Goal: Transaction & Acquisition: Purchase product/service

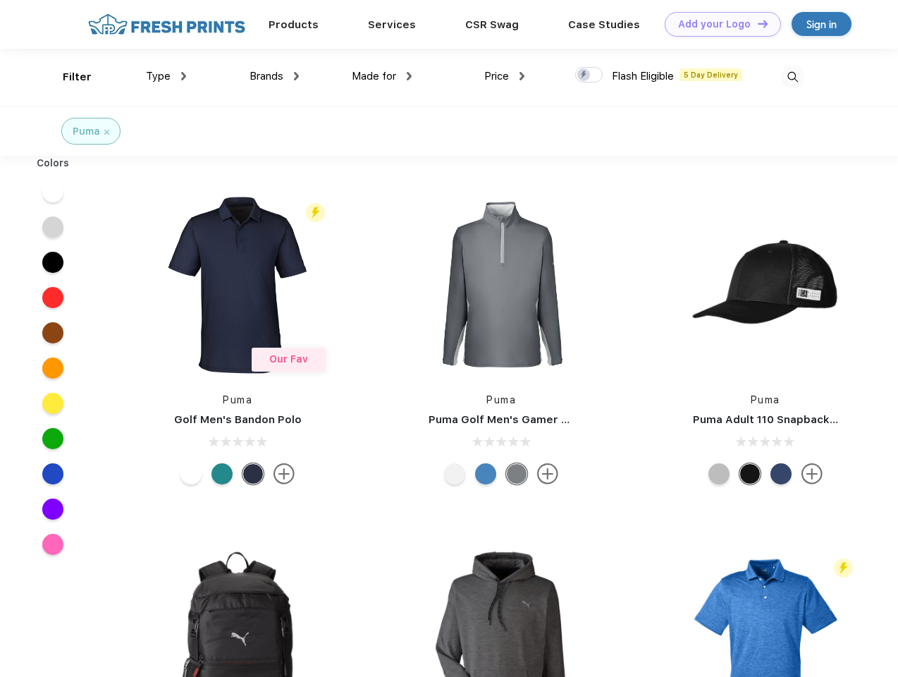
click at [718, 24] on link "Add your Logo Design Tool" at bounding box center [723, 24] width 116 height 25
click at [0, 0] on div "Design Tool" at bounding box center [0, 0] width 0 height 0
click at [757, 23] on link "Add your Logo Design Tool" at bounding box center [723, 24] width 116 height 25
click at [68, 77] on div "Filter" at bounding box center [77, 77] width 29 height 16
click at [166, 76] on span "Type" at bounding box center [158, 76] width 25 height 13
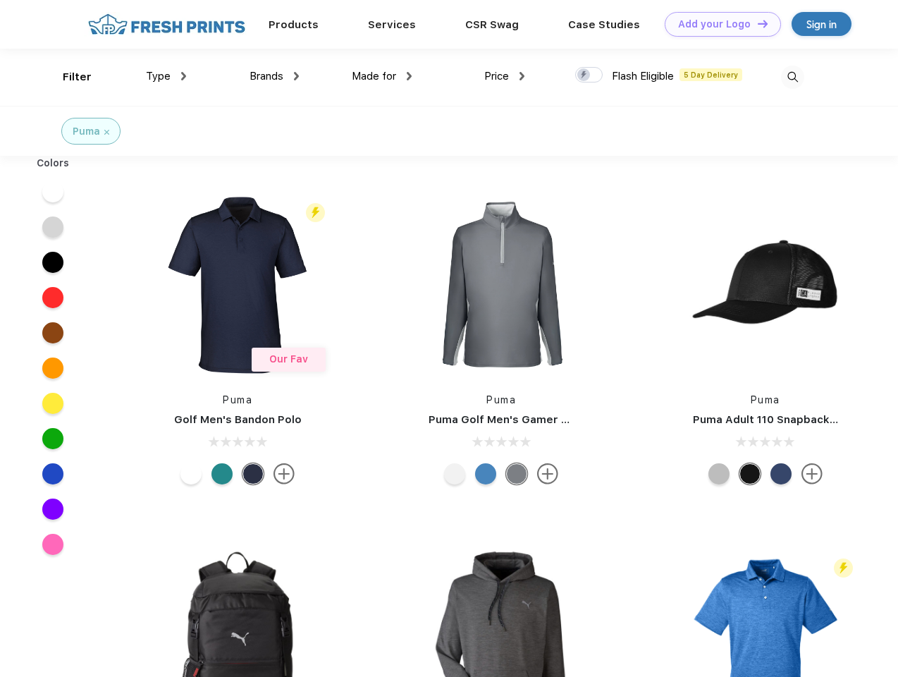
click at [274, 76] on span "Brands" at bounding box center [267, 76] width 34 height 13
click at [382, 76] on span "Made for" at bounding box center [374, 76] width 44 height 13
click at [505, 76] on span "Price" at bounding box center [496, 76] width 25 height 13
click at [589, 75] on div at bounding box center [588, 75] width 27 height 16
click at [585, 75] on input "checkbox" at bounding box center [579, 70] width 9 height 9
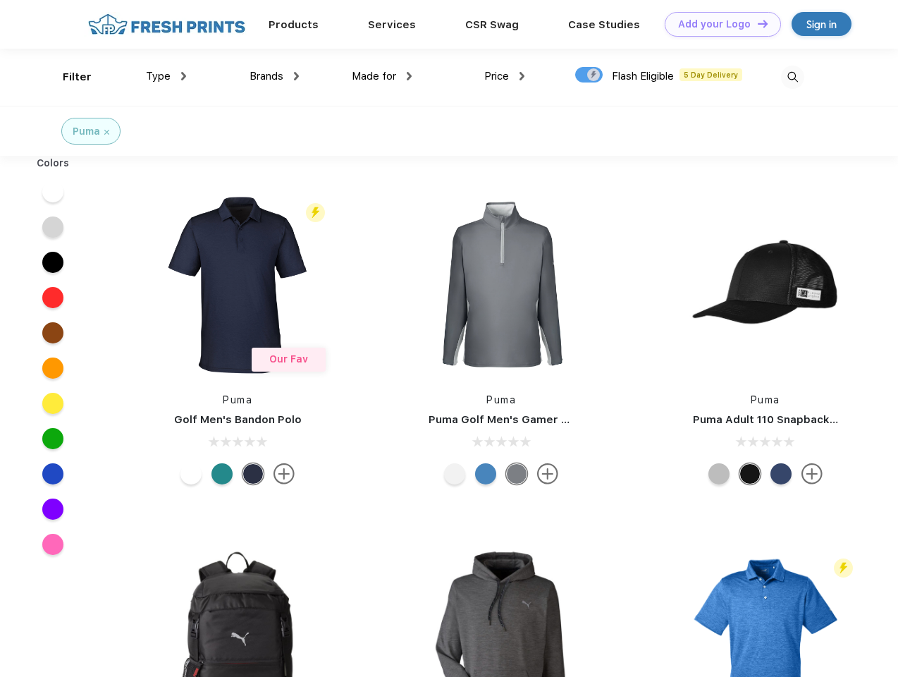
click at [793, 77] on img at bounding box center [792, 77] width 23 height 23
